Goal: Task Accomplishment & Management: Use online tool/utility

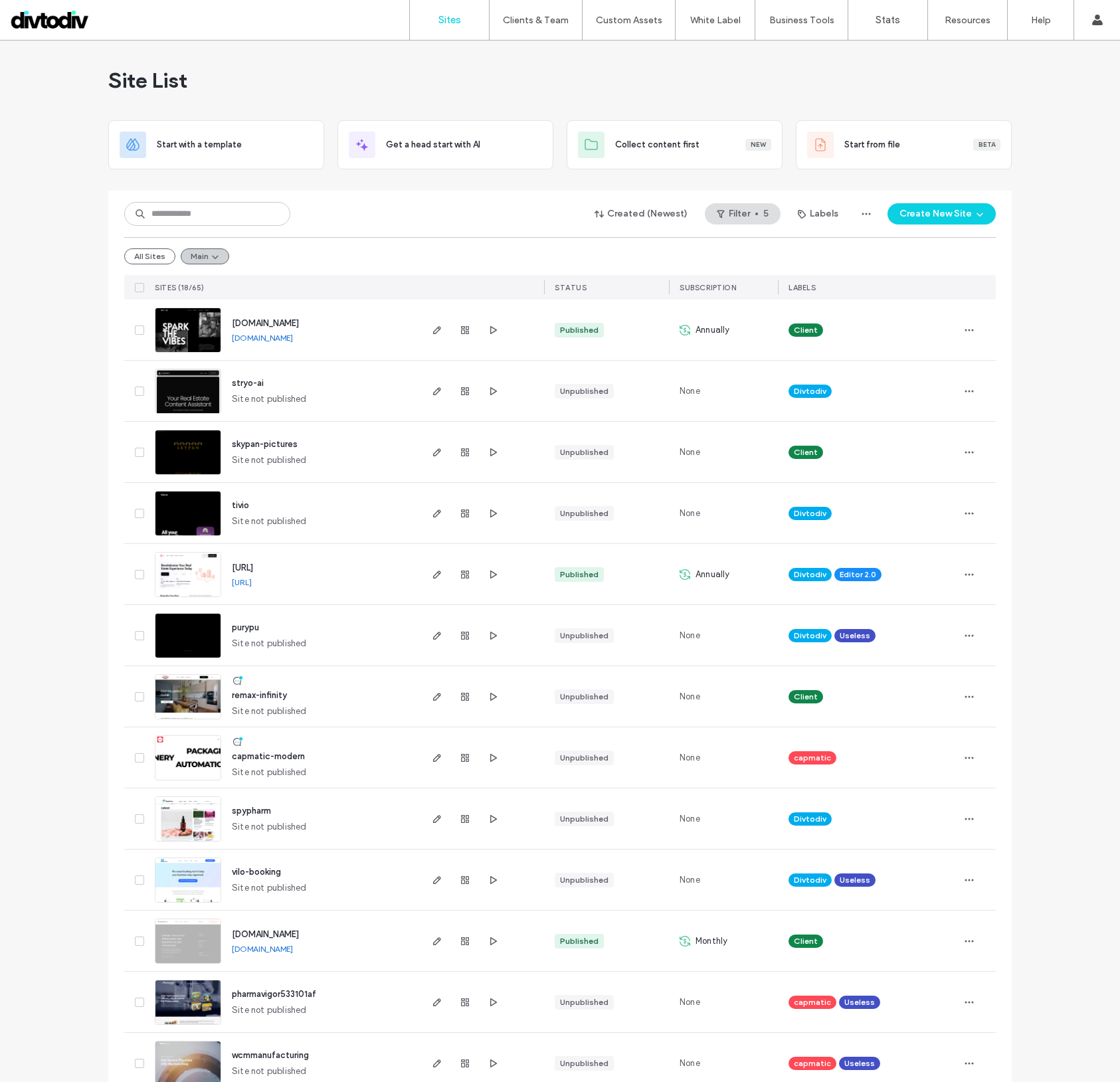
click at [210, 253] on icon "button" at bounding box center [215, 256] width 11 height 10
click at [366, 265] on div "All Sites Main" at bounding box center [560, 256] width 872 height 37
click at [194, 259] on button "Main" at bounding box center [205, 256] width 49 height 16
click at [335, 278] on div "SITES (18/65)" at bounding box center [284, 287] width 269 height 25
click at [163, 259] on button "All Sites" at bounding box center [150, 256] width 51 height 16
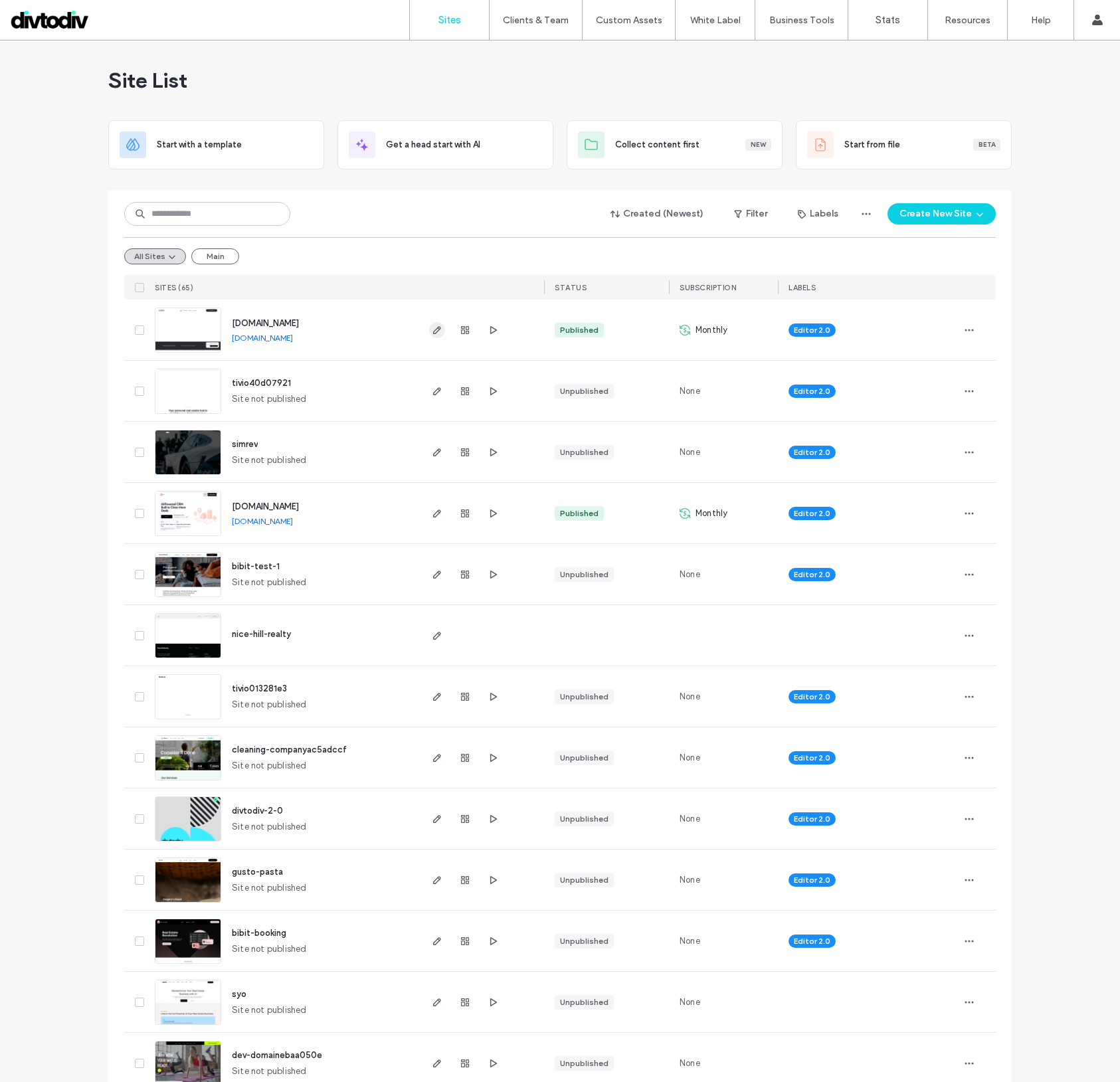
click at [434, 331] on use "button" at bounding box center [437, 330] width 8 height 8
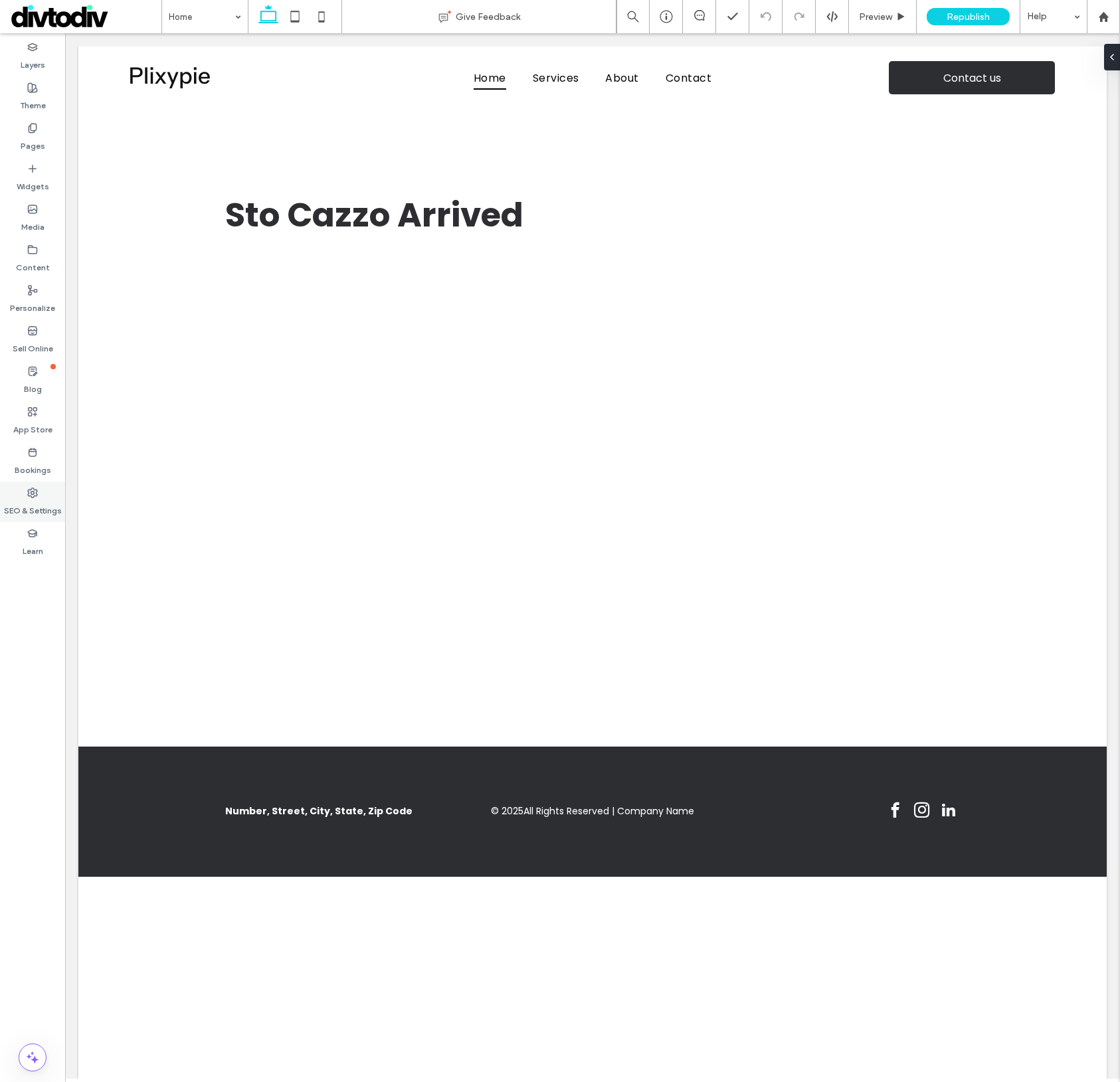
click at [37, 498] on label "SEO & Settings" at bounding box center [32, 507] width 58 height 19
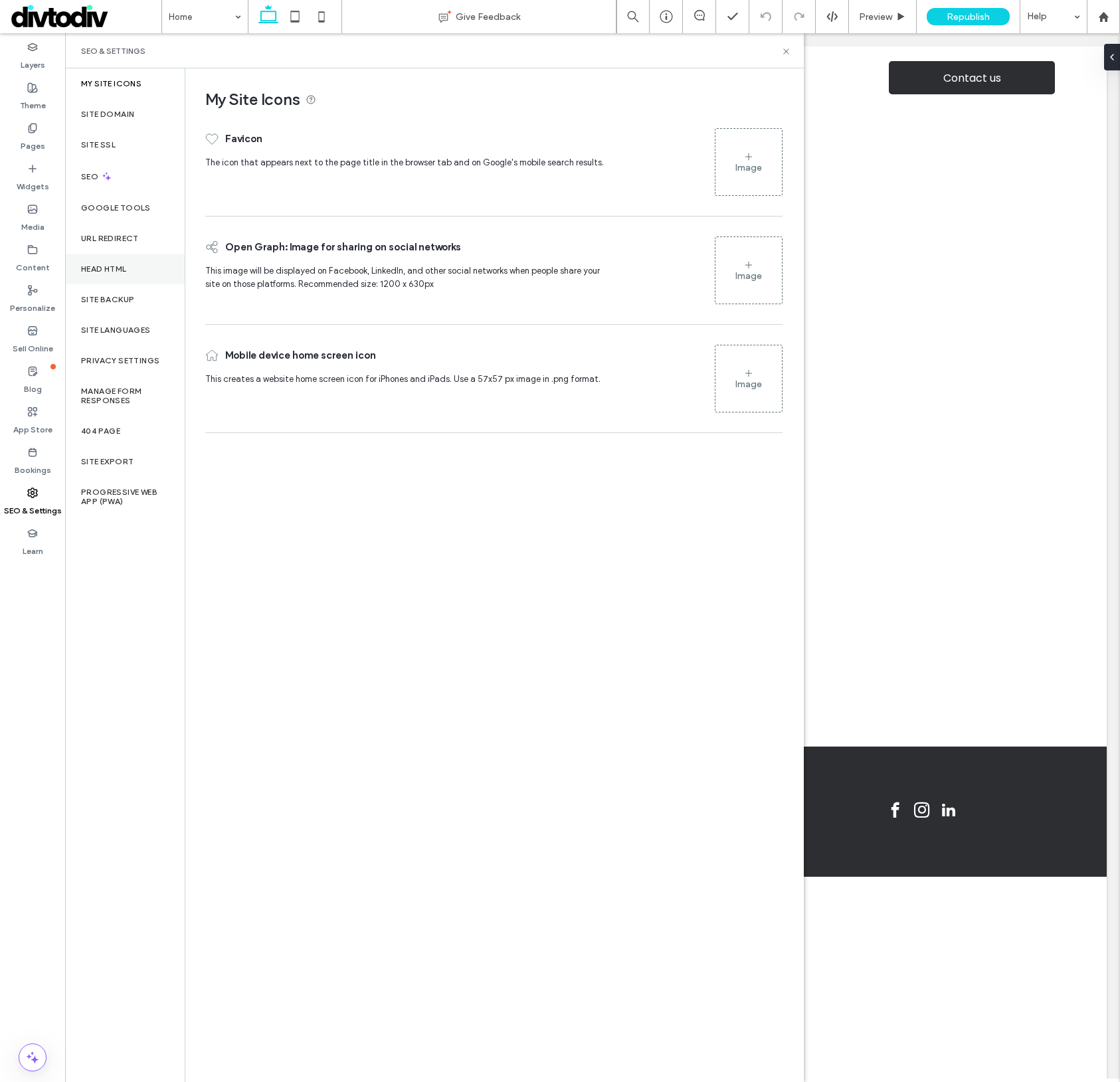
click at [121, 271] on label "Head HTML" at bounding box center [104, 269] width 46 height 9
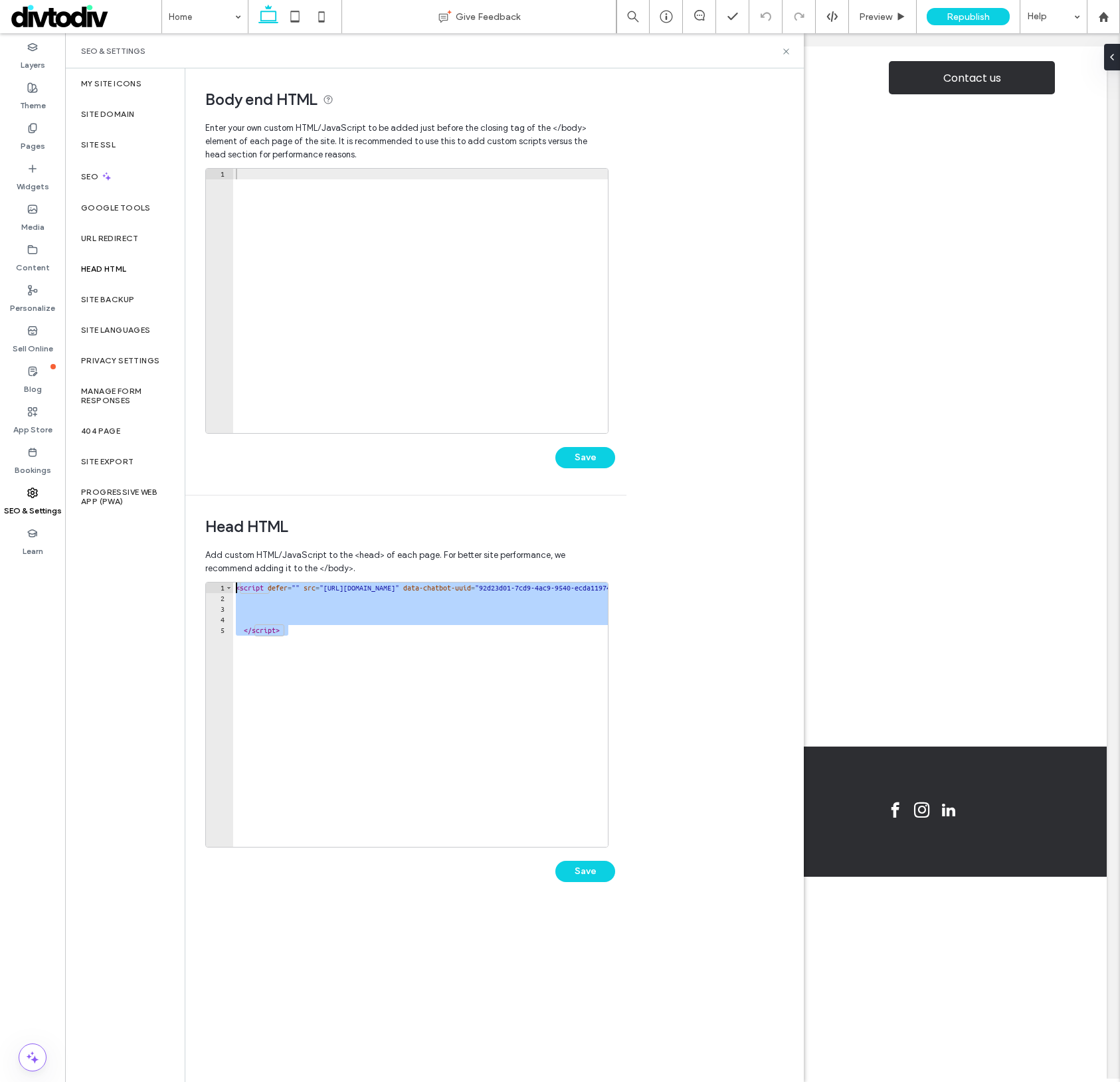
drag, startPoint x: 348, startPoint y: 632, endPoint x: 207, endPoint y: 577, distance: 151.3
click at [208, 577] on div "Add custom HTML/JavaScript to the <head> of each page. For better site performa…" at bounding box center [406, 725] width 401 height 367
paste textarea "*******"
type textarea "**********"
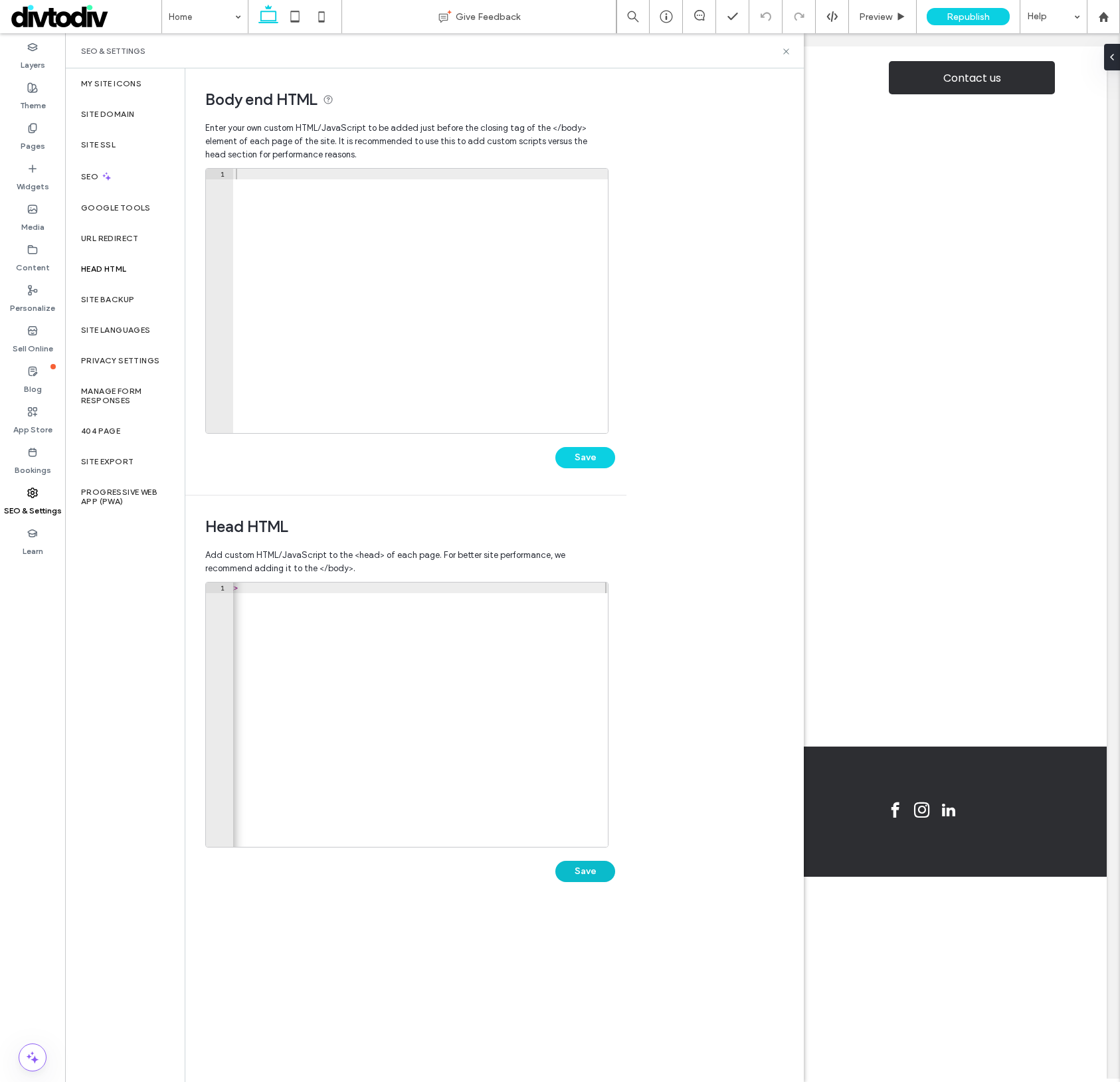
click at [592, 877] on button "Save" at bounding box center [585, 871] width 60 height 21
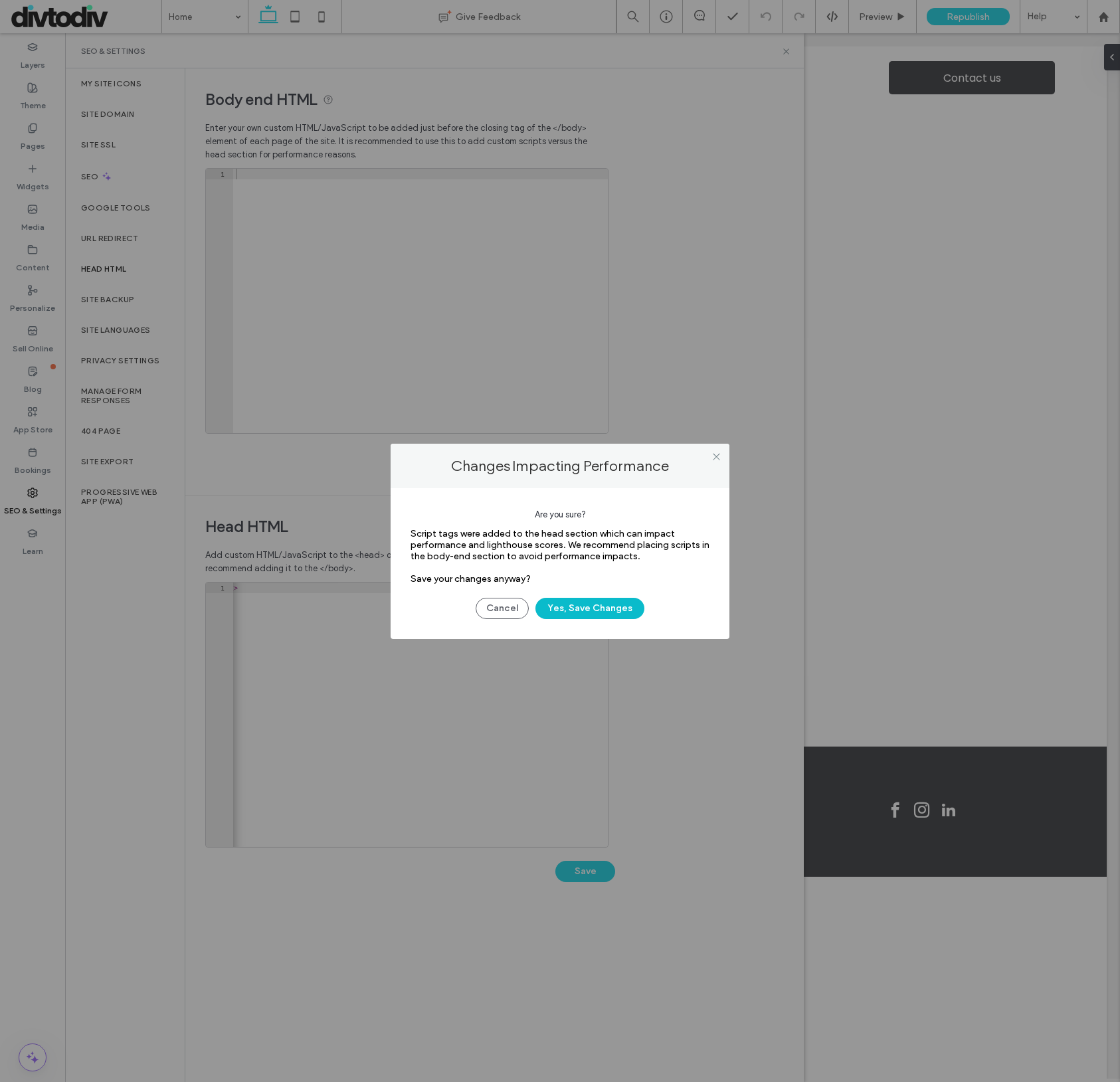
click at [566, 607] on button "Yes, Save Changes" at bounding box center [590, 608] width 109 height 21
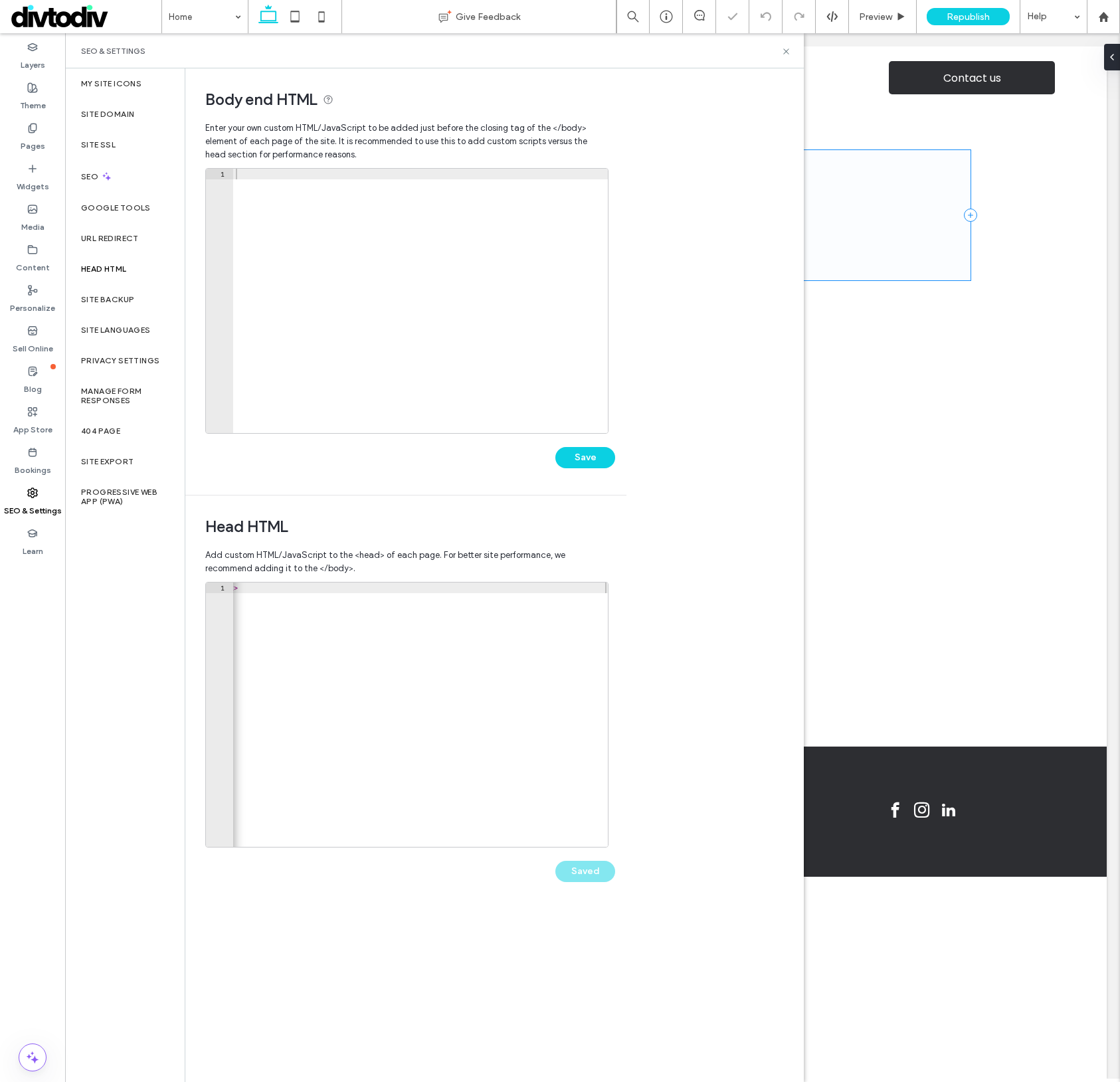
scroll to position [0, 0]
click at [788, 53] on icon at bounding box center [786, 51] width 10 height 10
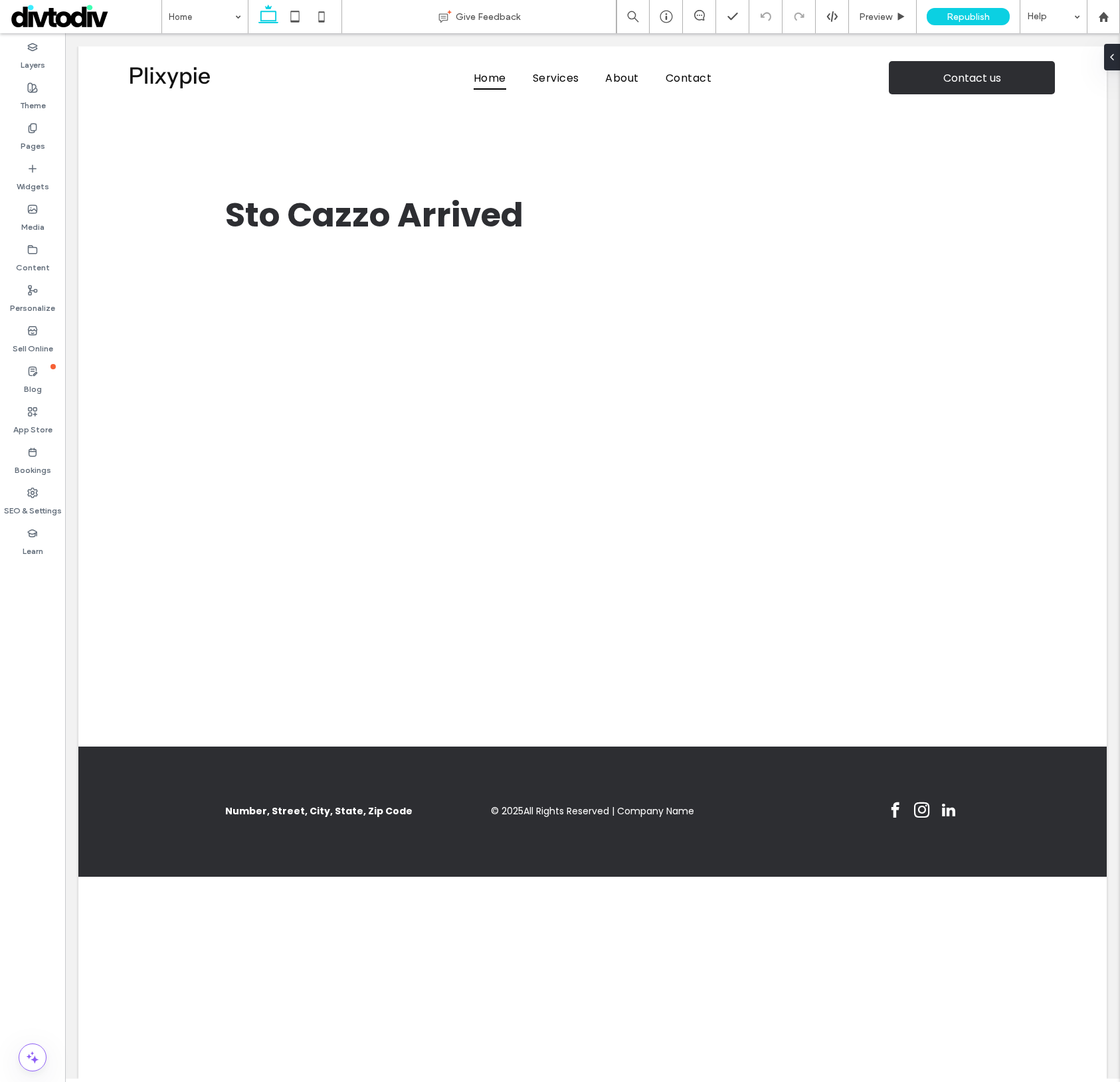
click at [965, 17] on span "Republish" at bounding box center [968, 16] width 44 height 11
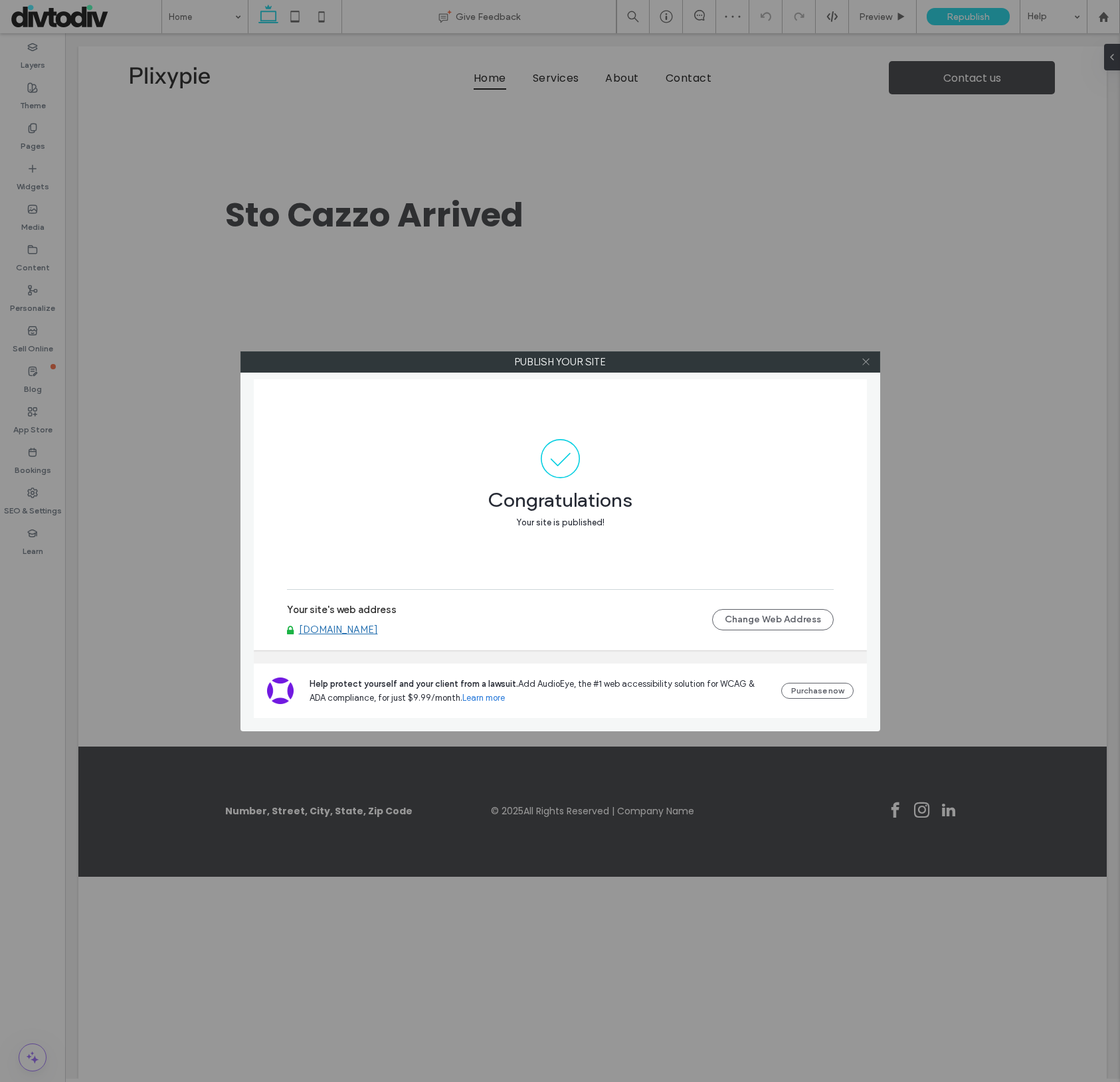
click at [869, 362] on icon at bounding box center [866, 361] width 10 height 10
